Goal: Use online tool/utility: Utilize a website feature to perform a specific function

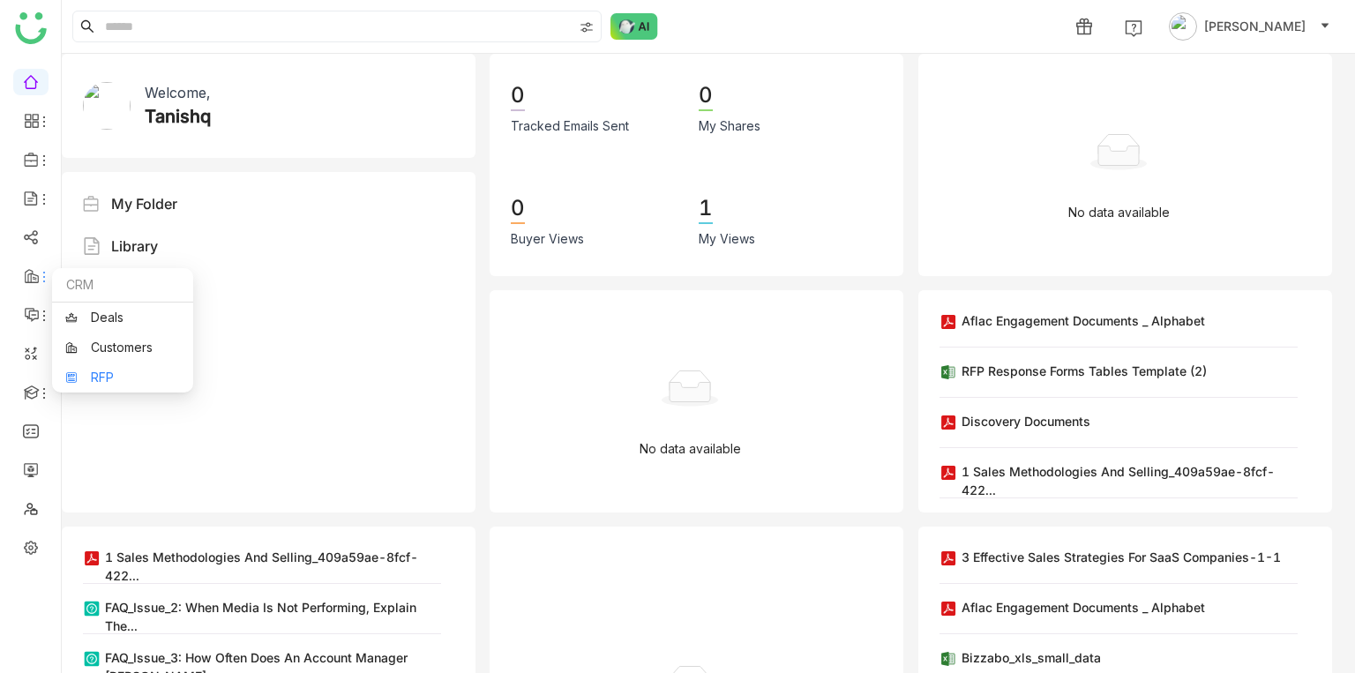
click at [103, 371] on link "RFP" at bounding box center [122, 377] width 115 height 12
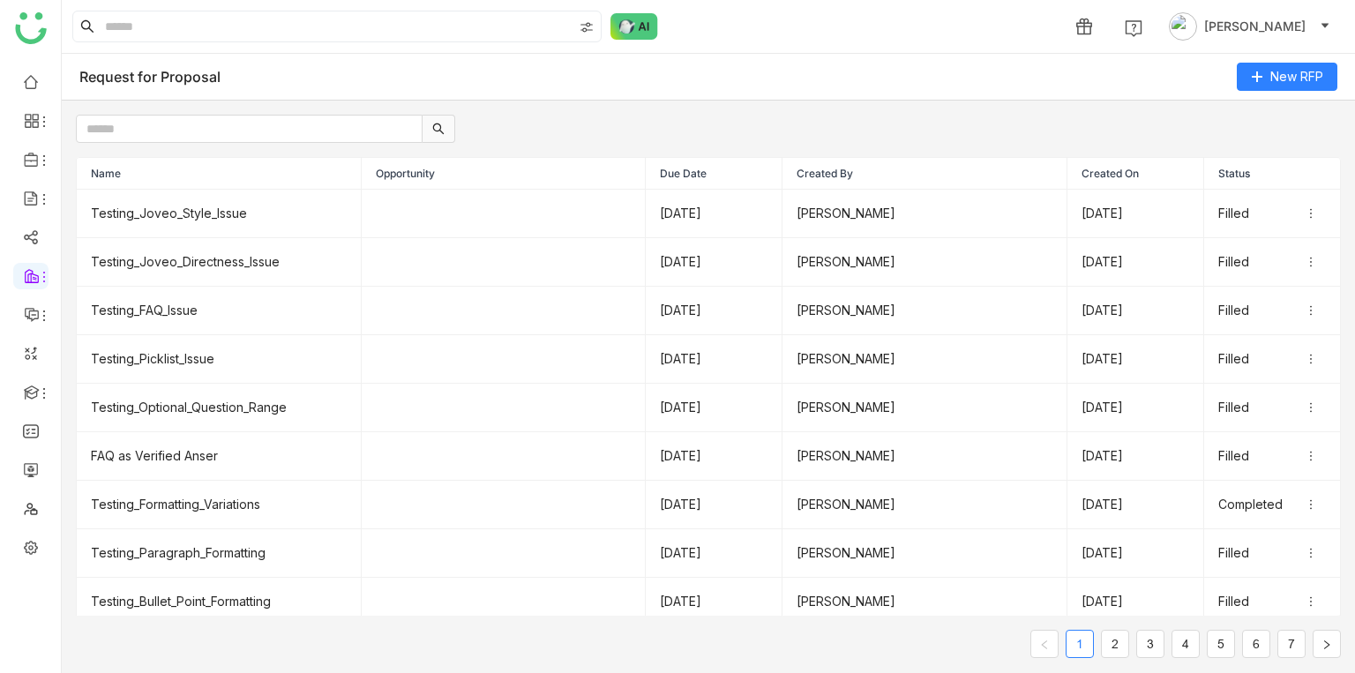
click at [22, 533] on ul at bounding box center [30, 314] width 61 height 517
click at [23, 539] on link at bounding box center [31, 546] width 16 height 15
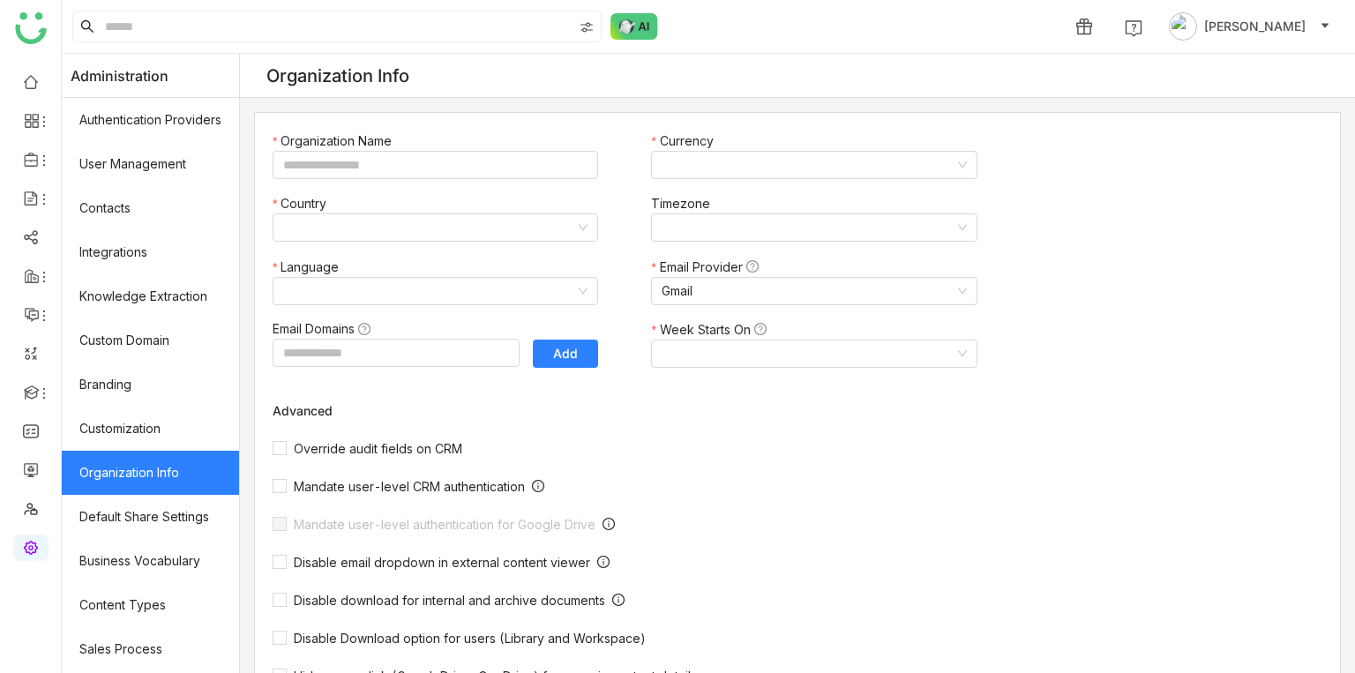
type input "*******"
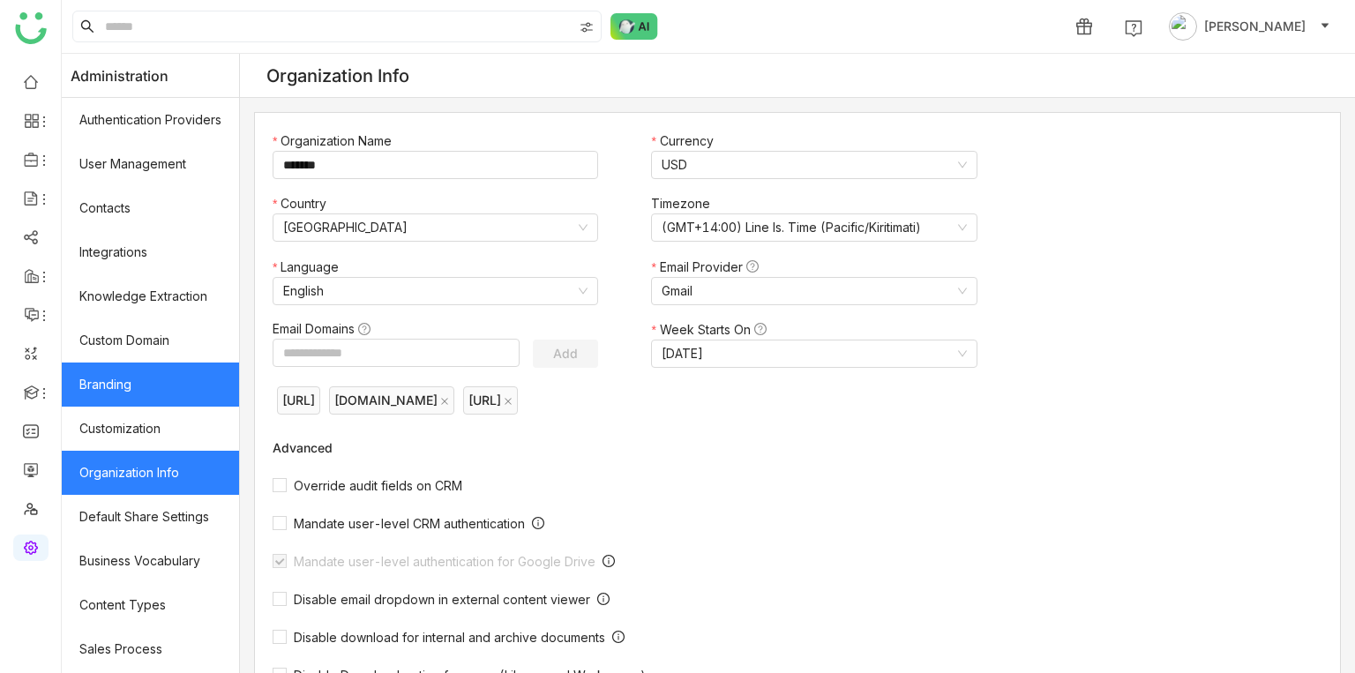
scroll to position [263, 0]
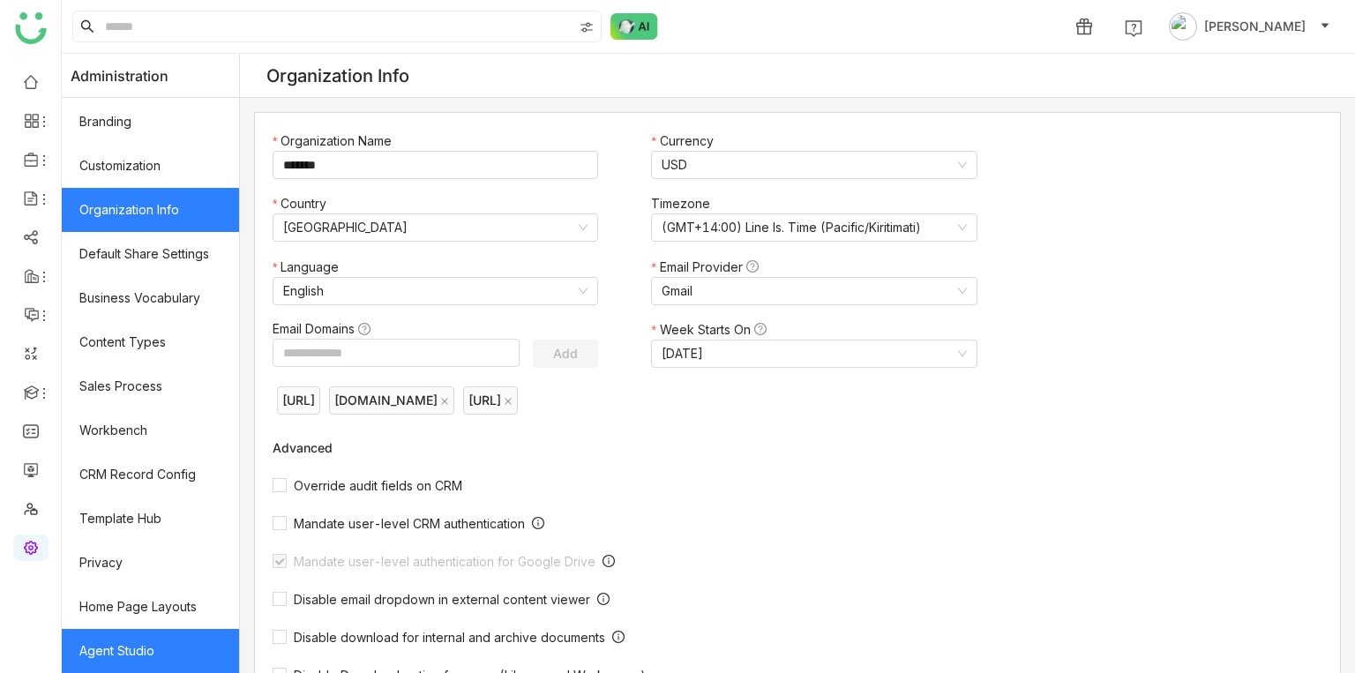
click at [149, 635] on link "Agent Studio" at bounding box center [150, 651] width 177 height 44
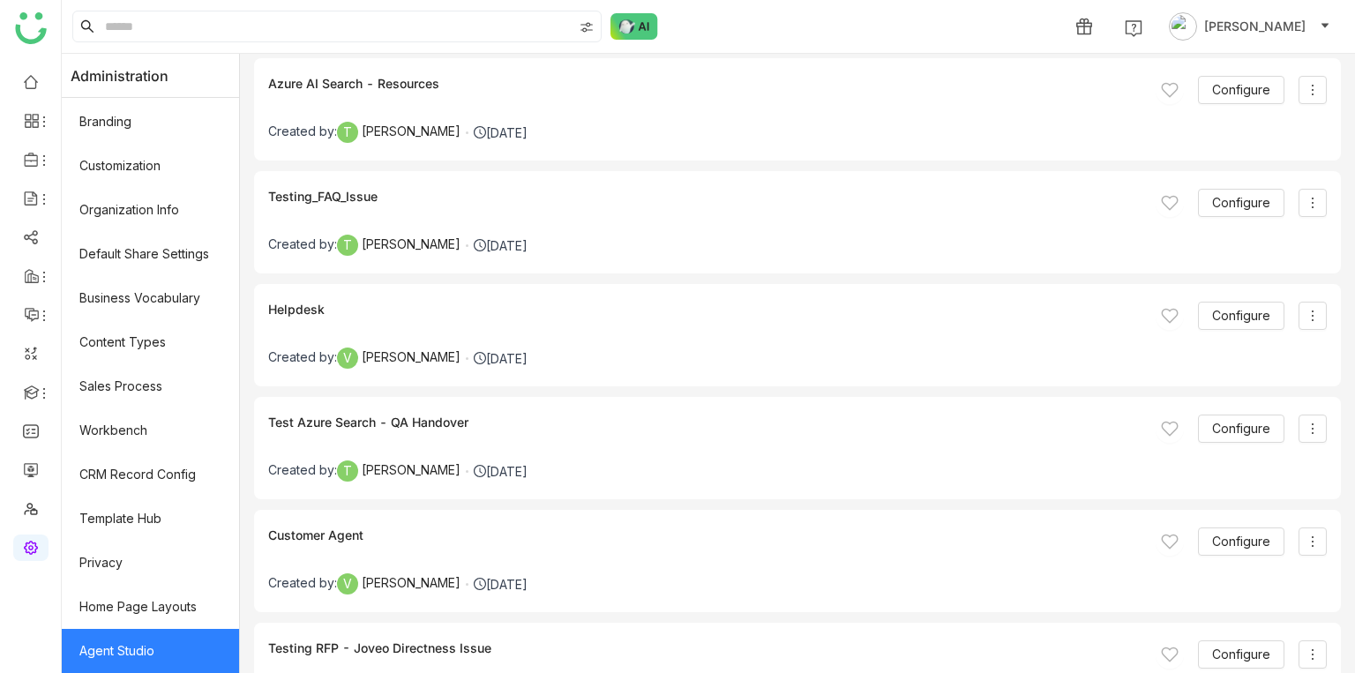
scroll to position [6040, 0]
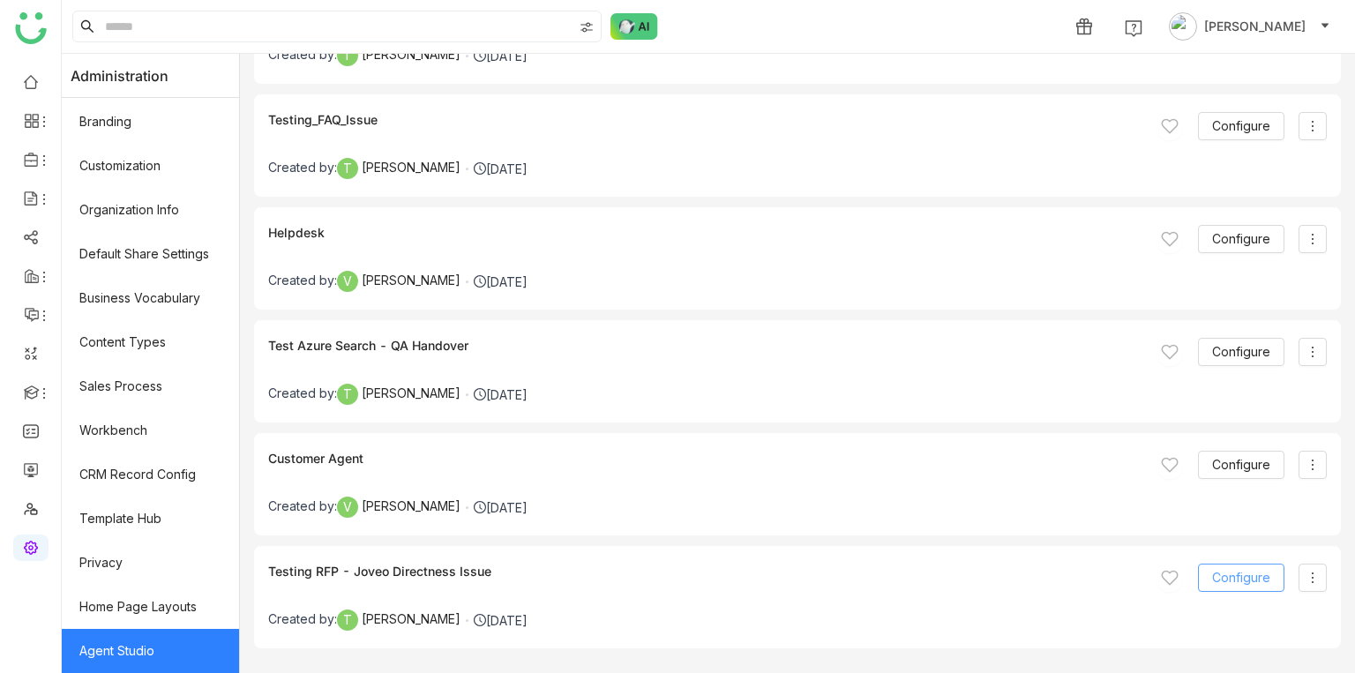
click at [1233, 581] on span "Configure" at bounding box center [1241, 577] width 58 height 19
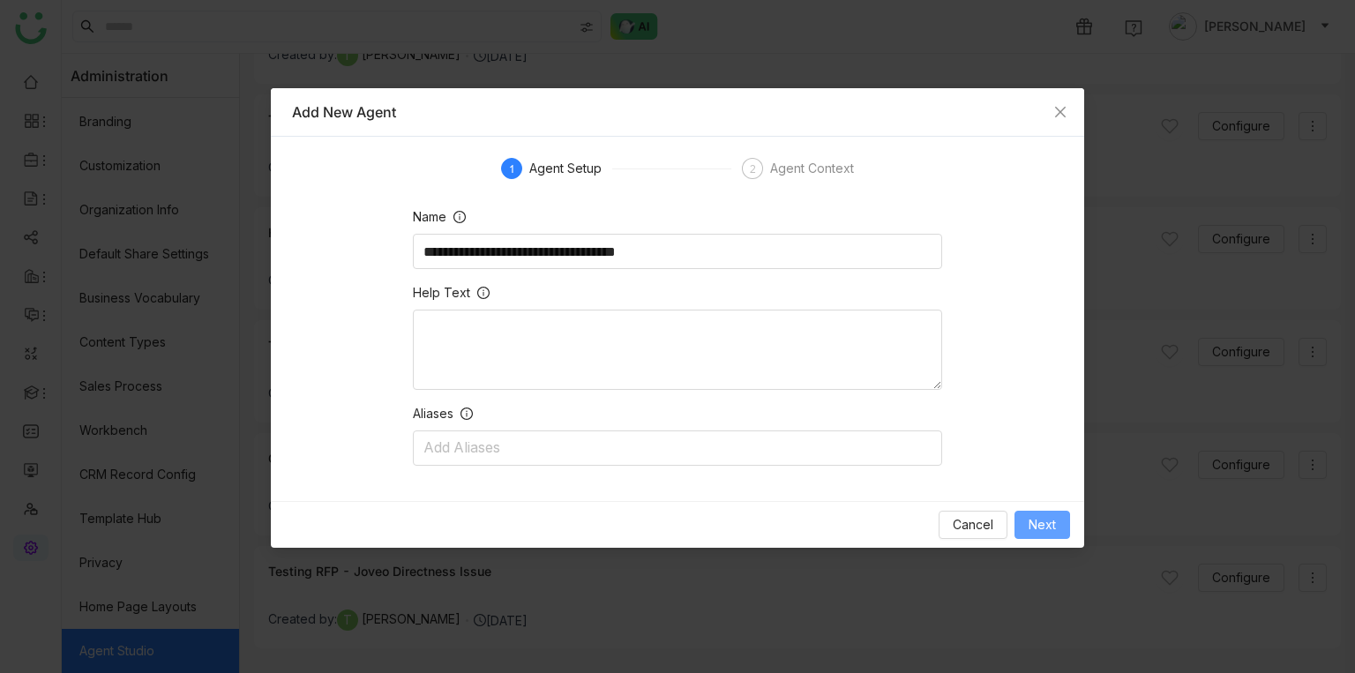
click at [1054, 523] on span "Next" at bounding box center [1041, 524] width 27 height 19
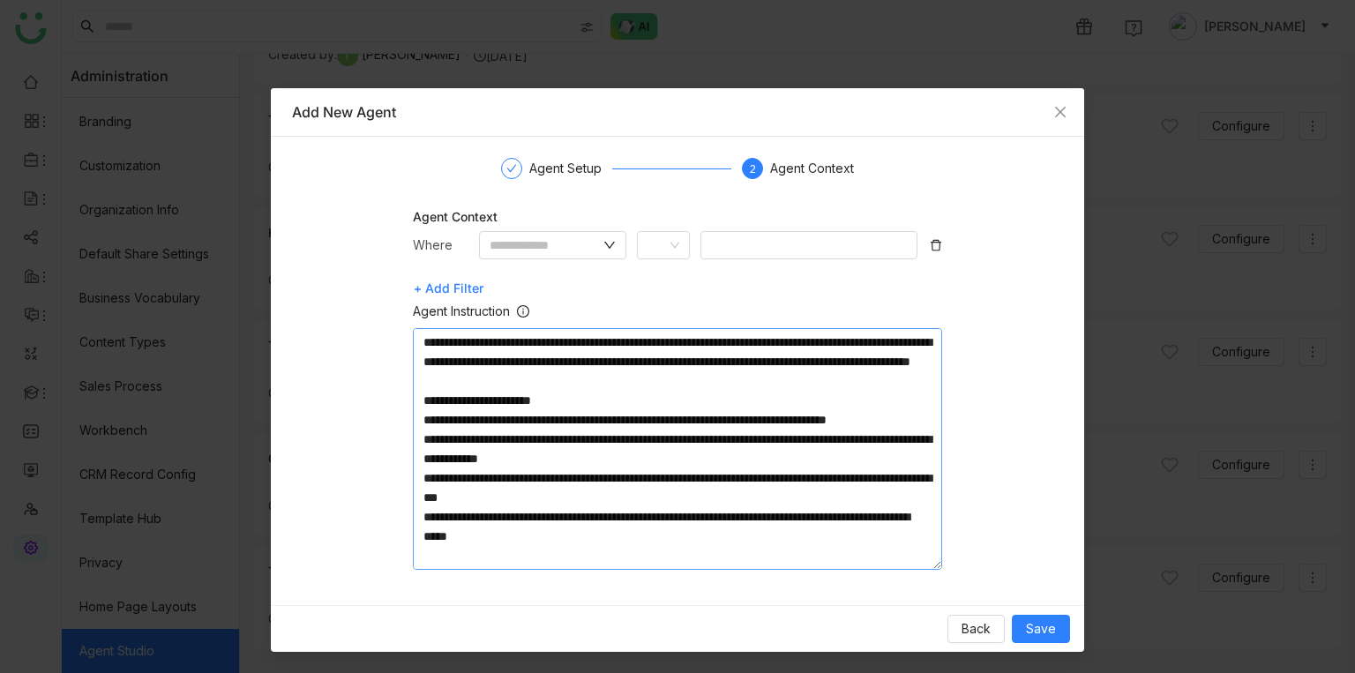
click at [729, 422] on textarea at bounding box center [677, 449] width 529 height 242
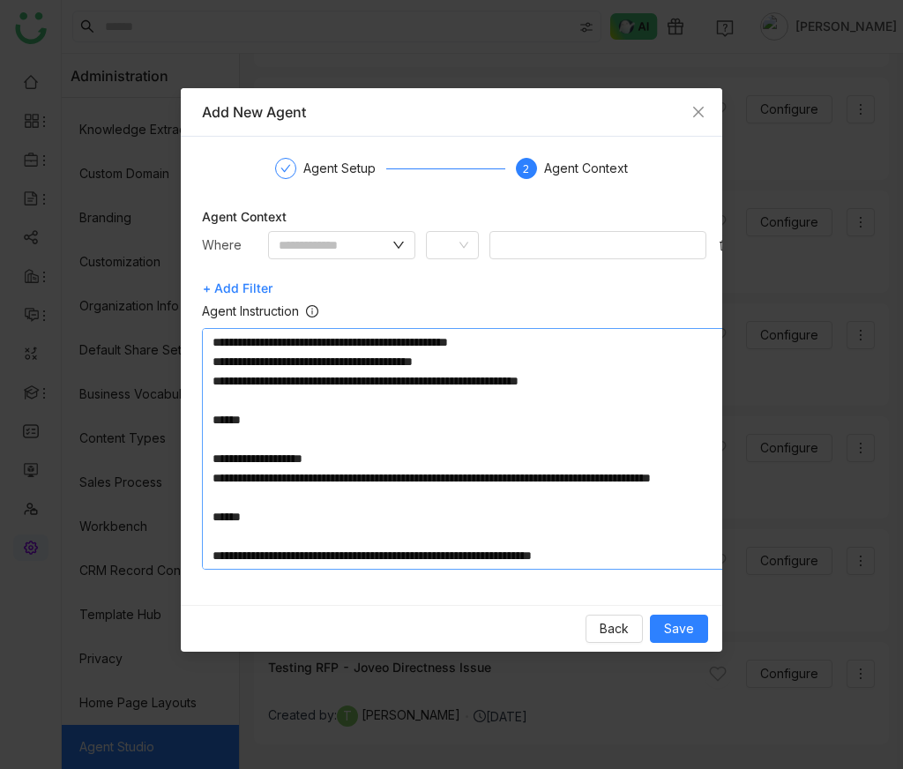
scroll to position [5944, 0]
